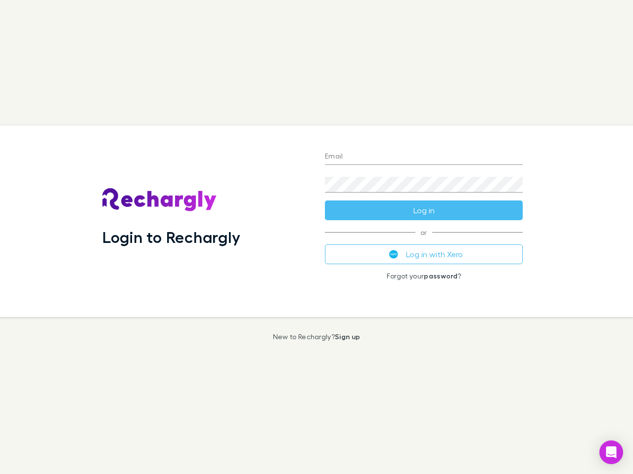
click at [316, 237] on div "Login to Rechargly" at bounding box center [205, 222] width 222 height 192
click at [424, 157] on input "Email" at bounding box center [424, 157] width 198 height 16
click at [424, 211] on button "Log in" at bounding box center [424, 211] width 198 height 20
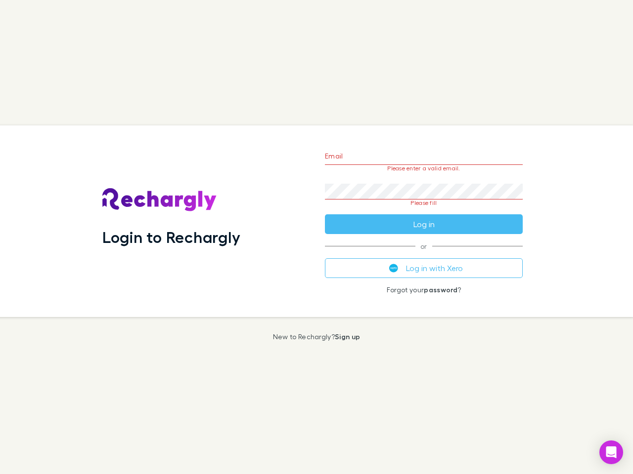
click at [424, 255] on div "Email Please enter a valid email. Password Please fill Log in or Log in with Xe…" at bounding box center [424, 222] width 214 height 192
click at [611, 453] on icon "Open Intercom Messenger" at bounding box center [611, 453] width 10 height 12
